Goal: Transaction & Acquisition: Purchase product/service

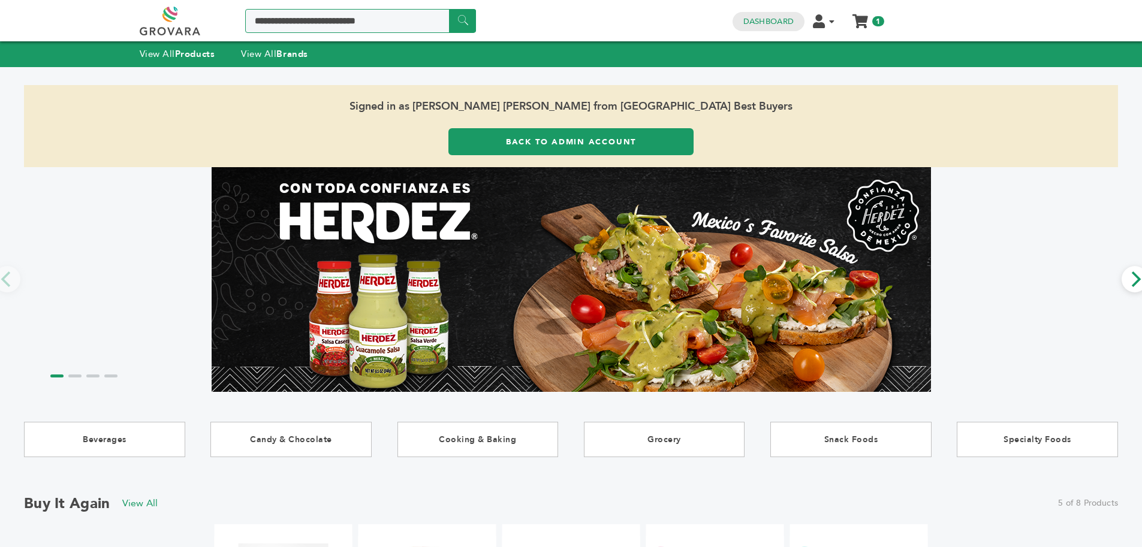
click at [279, 32] on input "Search a product or brand..." at bounding box center [360, 21] width 231 height 24
type input "*******"
click at [449, 9] on input "******" at bounding box center [462, 20] width 27 height 23
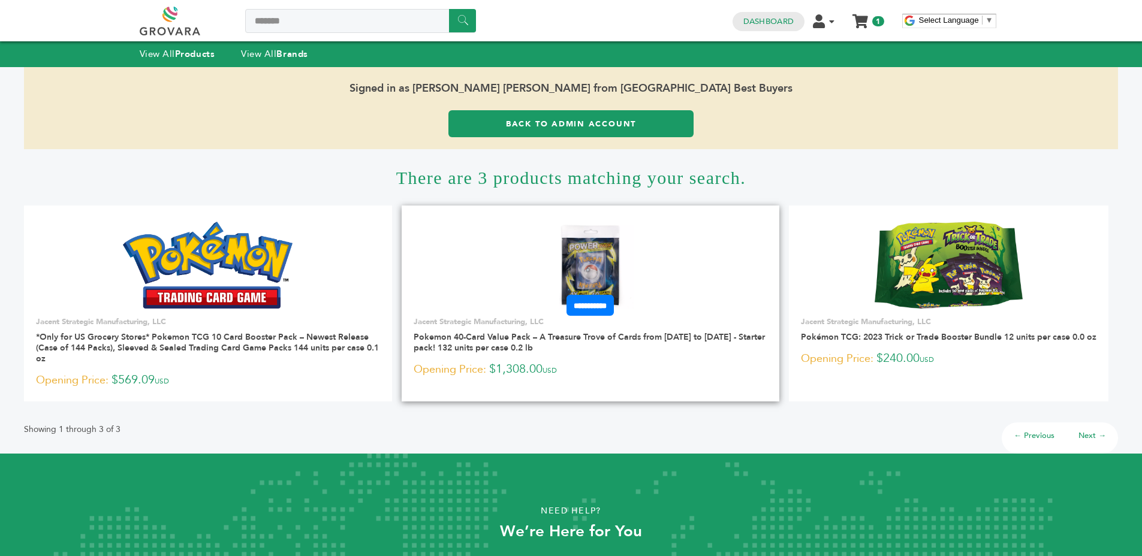
click at [596, 256] on img at bounding box center [590, 265] width 87 height 87
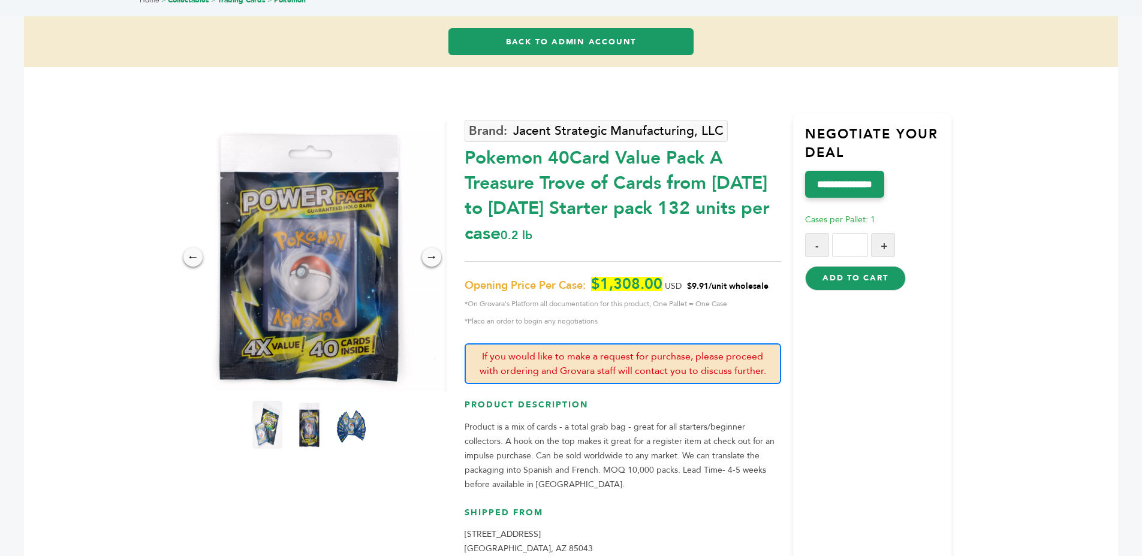
scroll to position [147, 0]
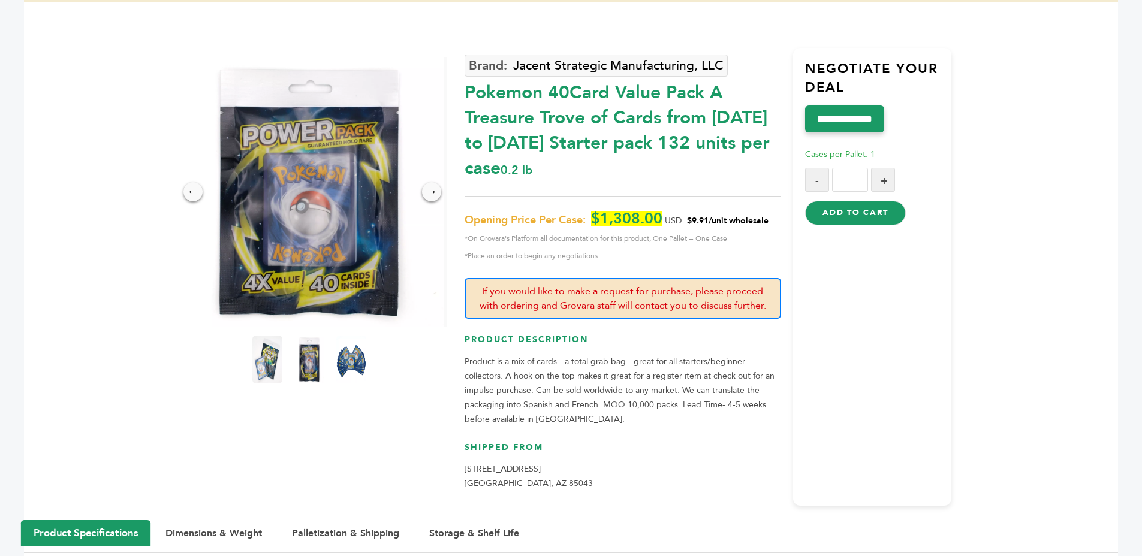
click at [847, 215] on button "Add to Cart" at bounding box center [855, 213] width 100 height 24
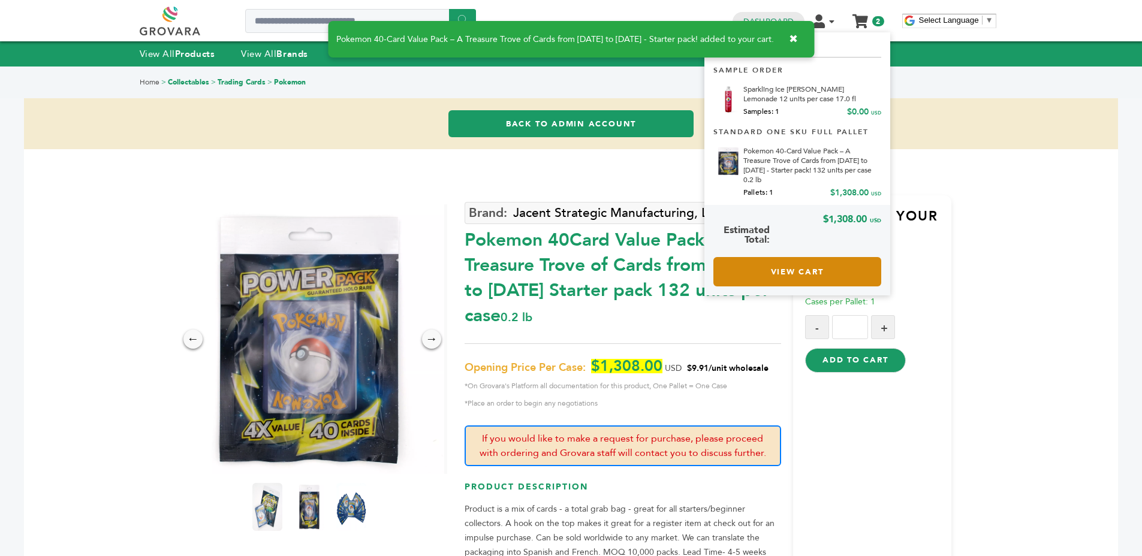
click at [801, 261] on link "View Cart" at bounding box center [797, 271] width 168 height 29
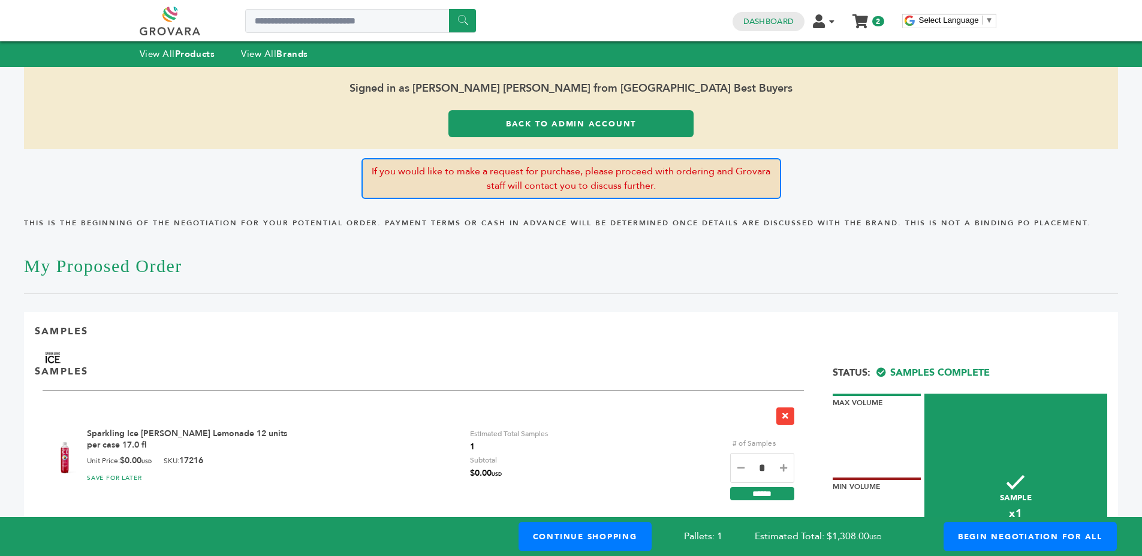
scroll to position [297, 0]
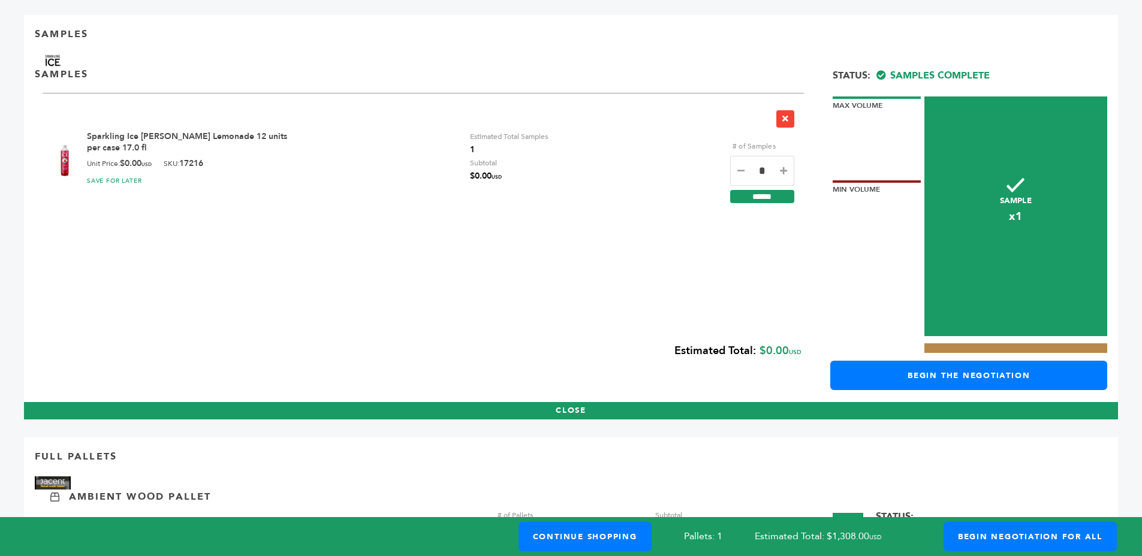
click at [737, 174] on icon at bounding box center [740, 171] width 7 height 8
type input "*"
click at [753, 192] on input "******" at bounding box center [762, 196] width 64 height 13
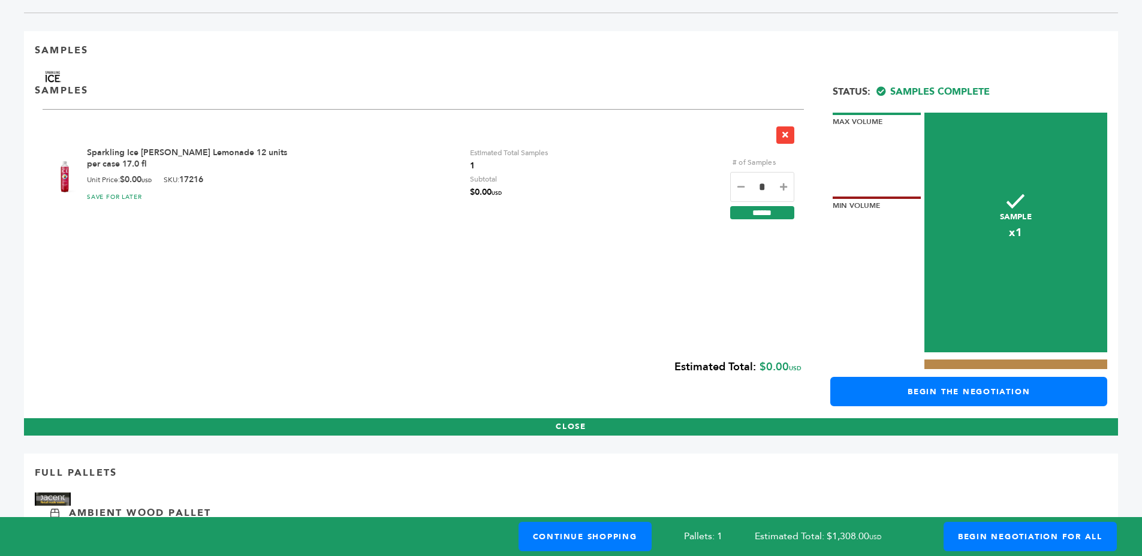
scroll to position [189, 0]
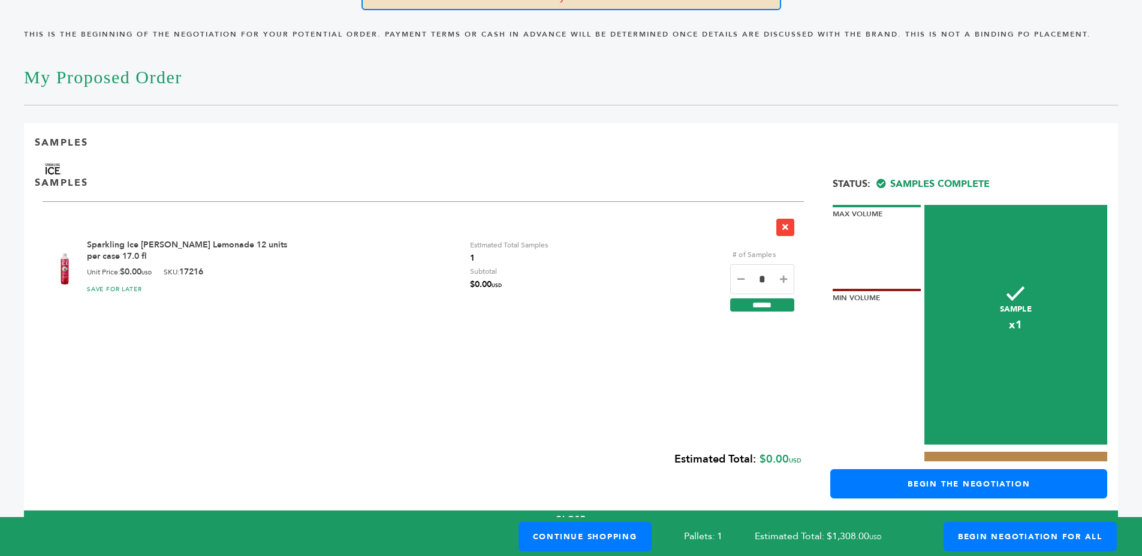
click at [735, 275] on input "*" at bounding box center [762, 279] width 64 height 30
click at [745, 276] on input "*" at bounding box center [762, 279] width 64 height 30
click at [742, 276] on icon at bounding box center [740, 279] width 7 height 8
type input "*"
click at [753, 301] on input "******" at bounding box center [762, 304] width 64 height 13
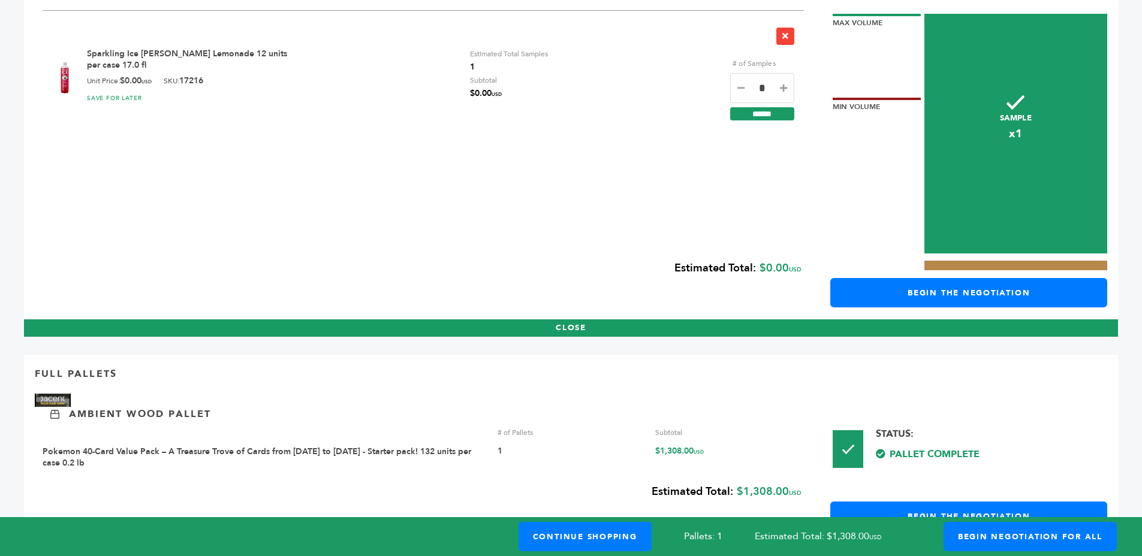
scroll to position [436, 0]
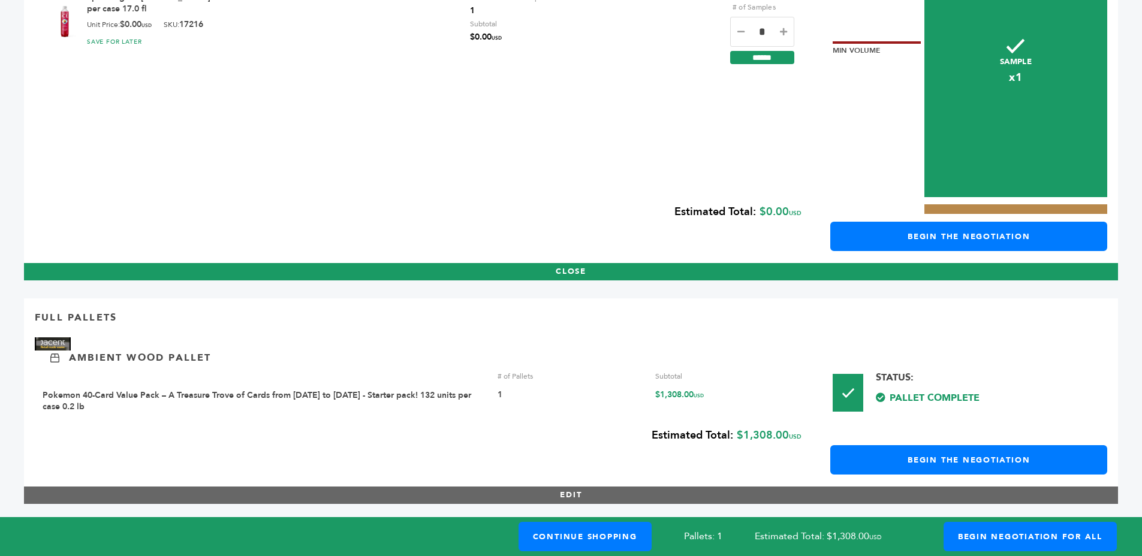
click at [566, 487] on button "EDIT" at bounding box center [571, 495] width 1094 height 17
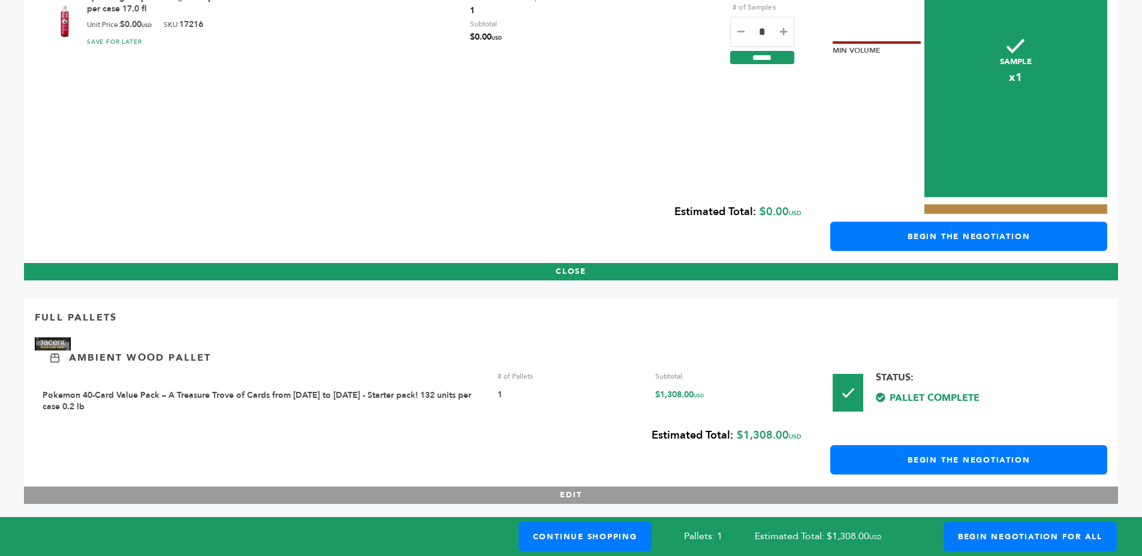
scroll to position [434, 0]
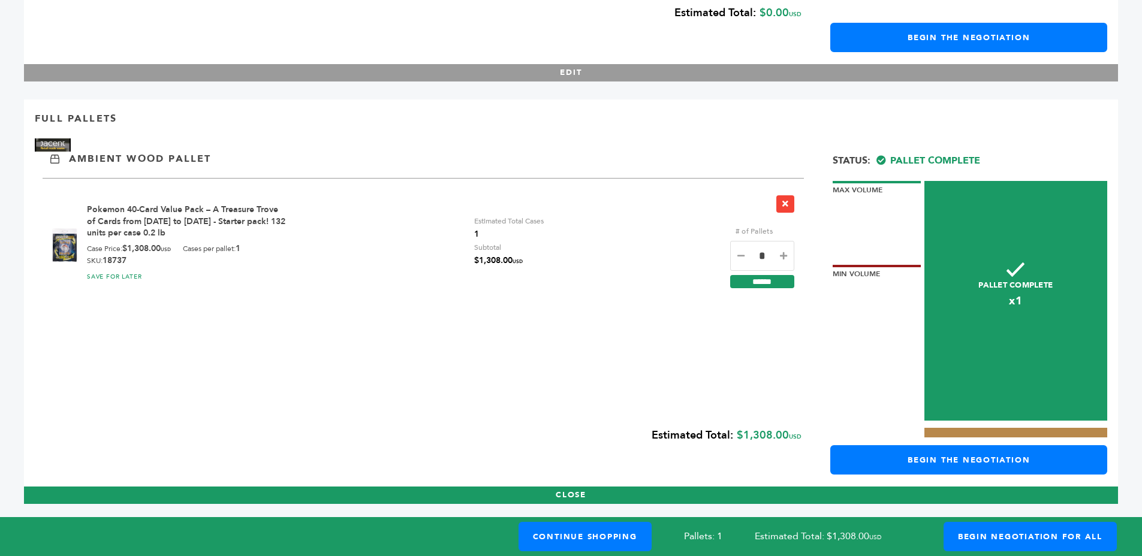
click at [357, 133] on div "Full Pallets Ambient Wood Pallet # of Pallets Subtotal Pokemon 40-Card Value Pa…" at bounding box center [571, 301] width 1094 height 405
click at [156, 213] on link "Pokemon 40-Card Value Pack – A Treasure Trove of Cards from [DATE] to [DATE] - …" at bounding box center [186, 221] width 198 height 35
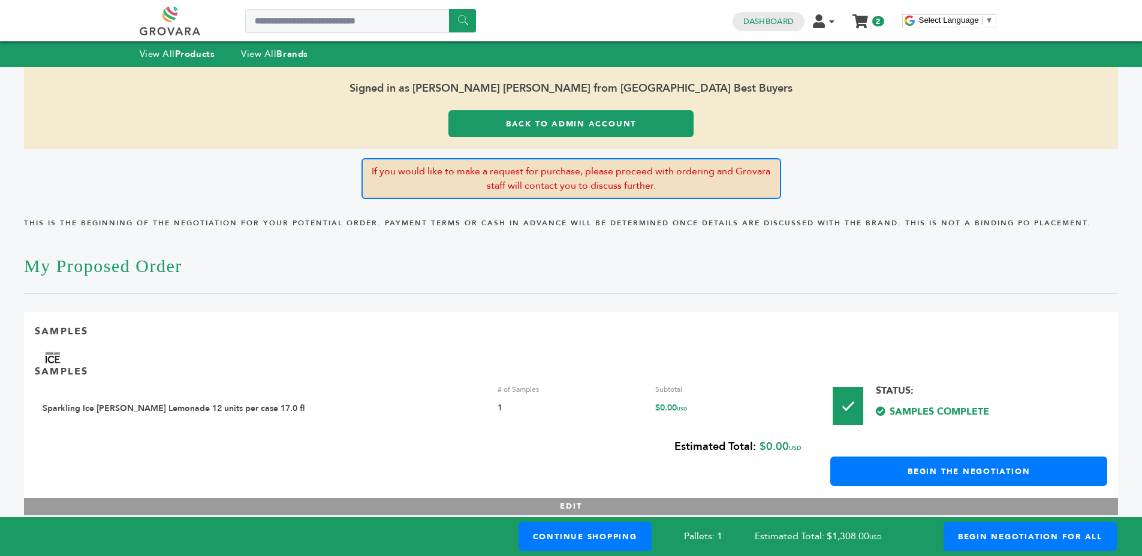
click at [553, 114] on link "Back to Admin Account" at bounding box center [570, 123] width 245 height 27
